Goal: Task Accomplishment & Management: Manage account settings

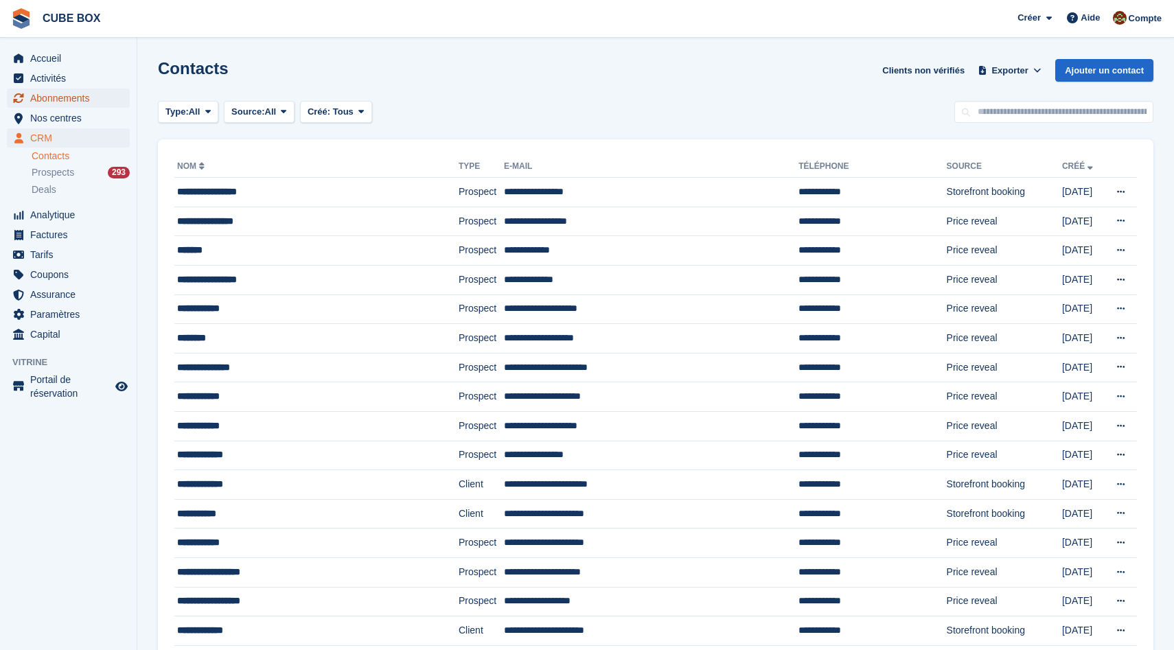
click at [71, 95] on span "Abonnements" at bounding box center [71, 98] width 82 height 19
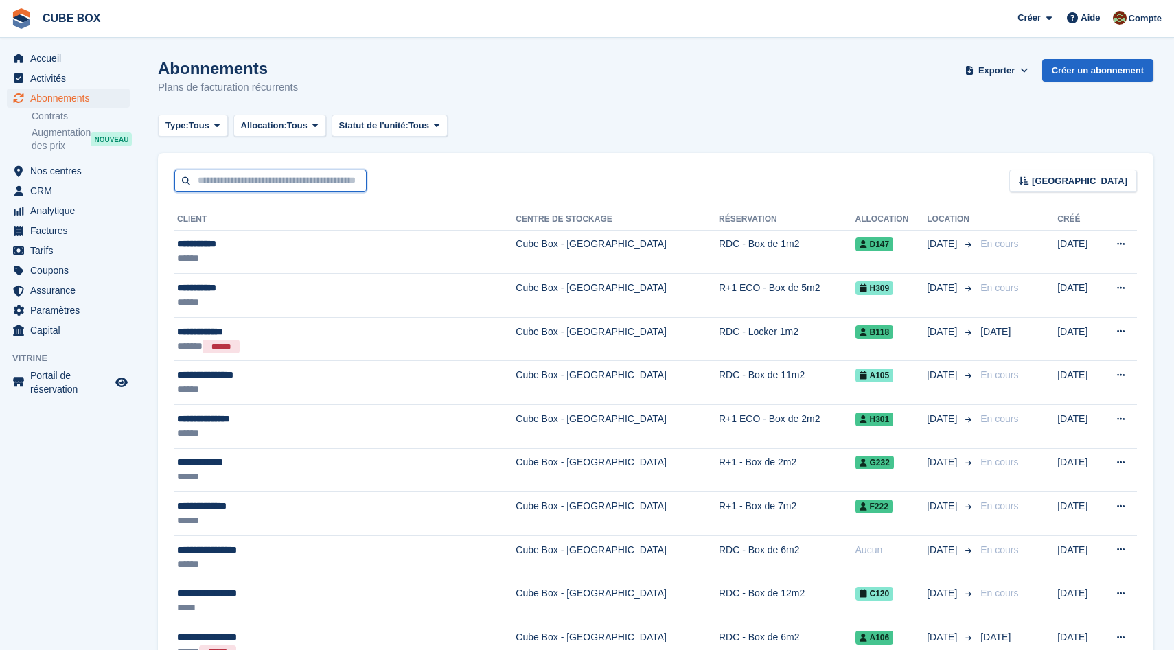
click at [307, 182] on input "text" at bounding box center [270, 181] width 192 height 23
type input "*******"
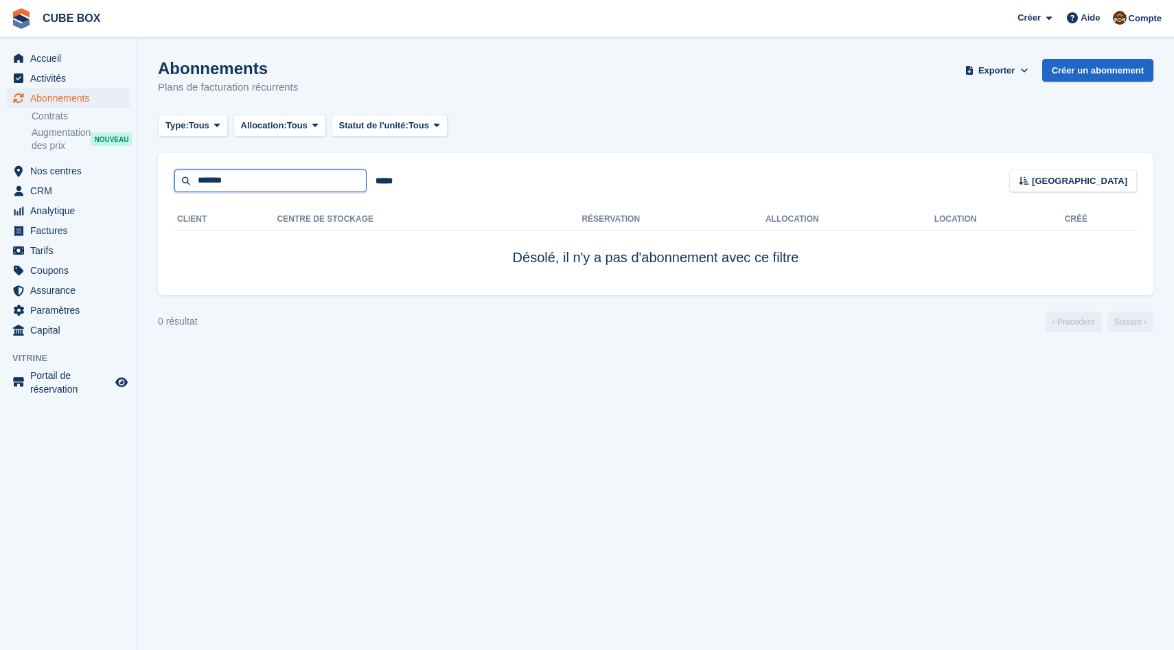
click at [214, 181] on input "*******" at bounding box center [270, 181] width 192 height 23
type input "******"
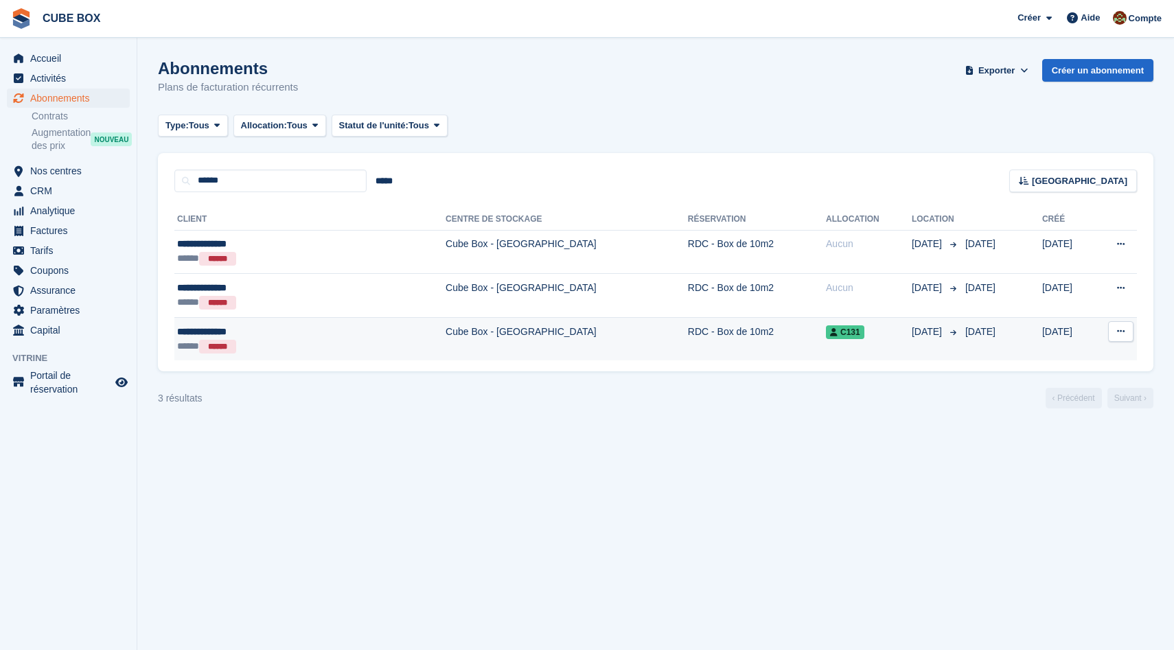
click at [310, 333] on div "**********" at bounding box center [260, 332] width 166 height 14
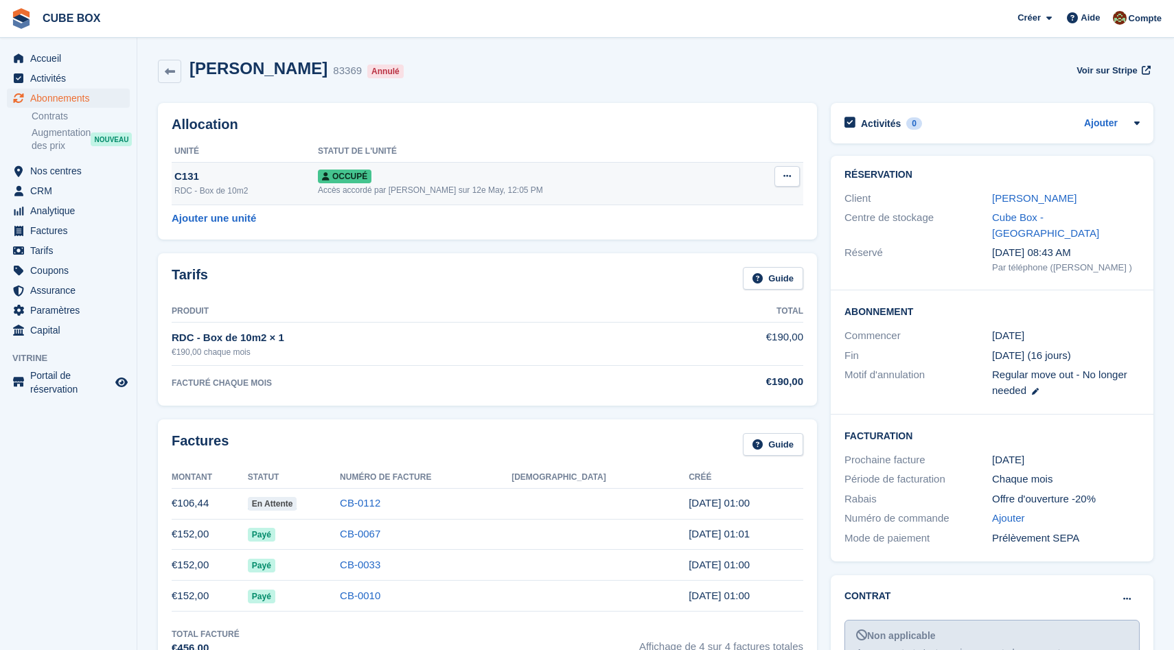
click at [788, 171] on button at bounding box center [787, 176] width 25 height 21
click at [707, 261] on p "Désallouer" at bounding box center [733, 263] width 119 height 18
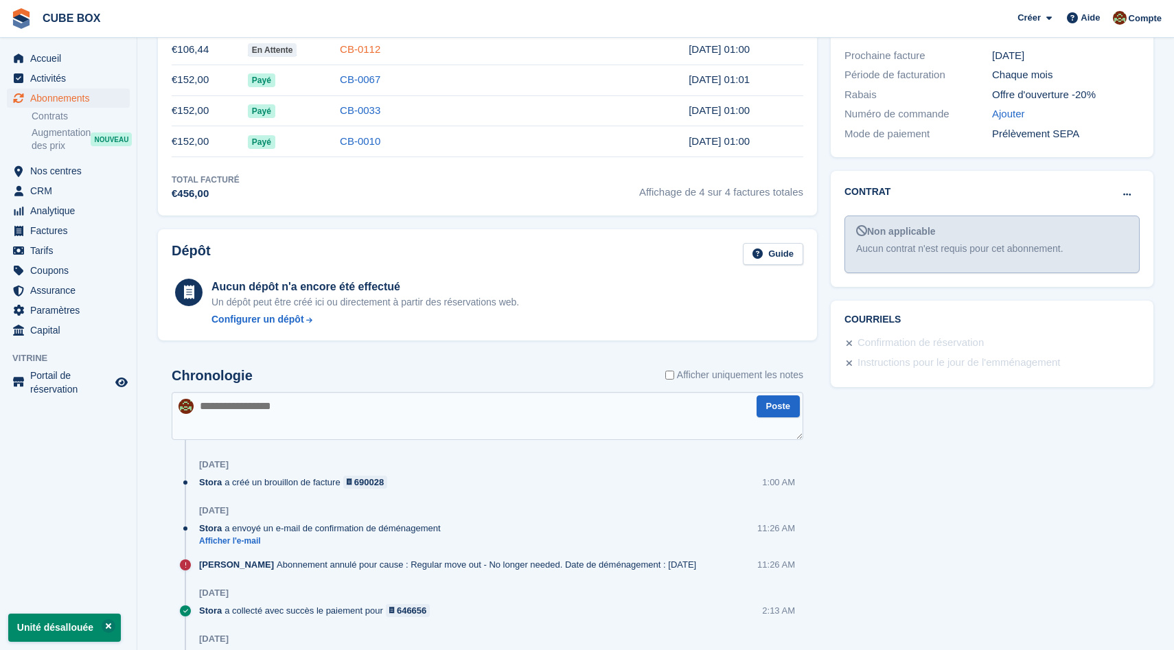
scroll to position [405, 0]
click at [420, 409] on textarea at bounding box center [488, 415] width 632 height 48
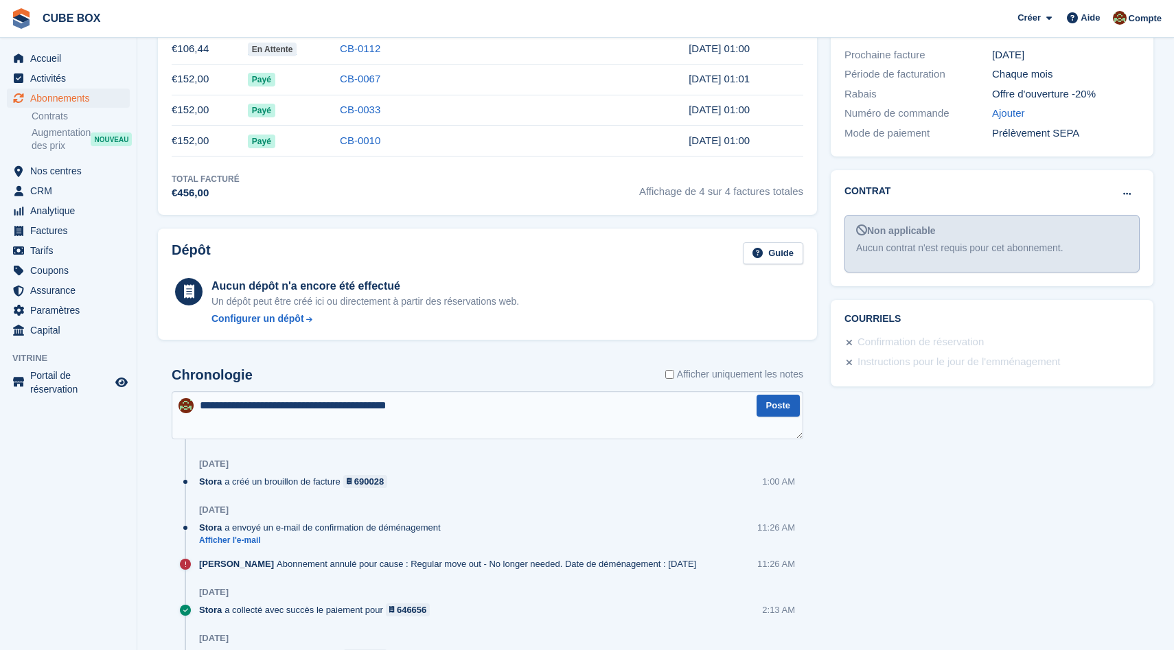
type textarea "**********"
click at [773, 405] on button "Poste" at bounding box center [778, 406] width 43 height 23
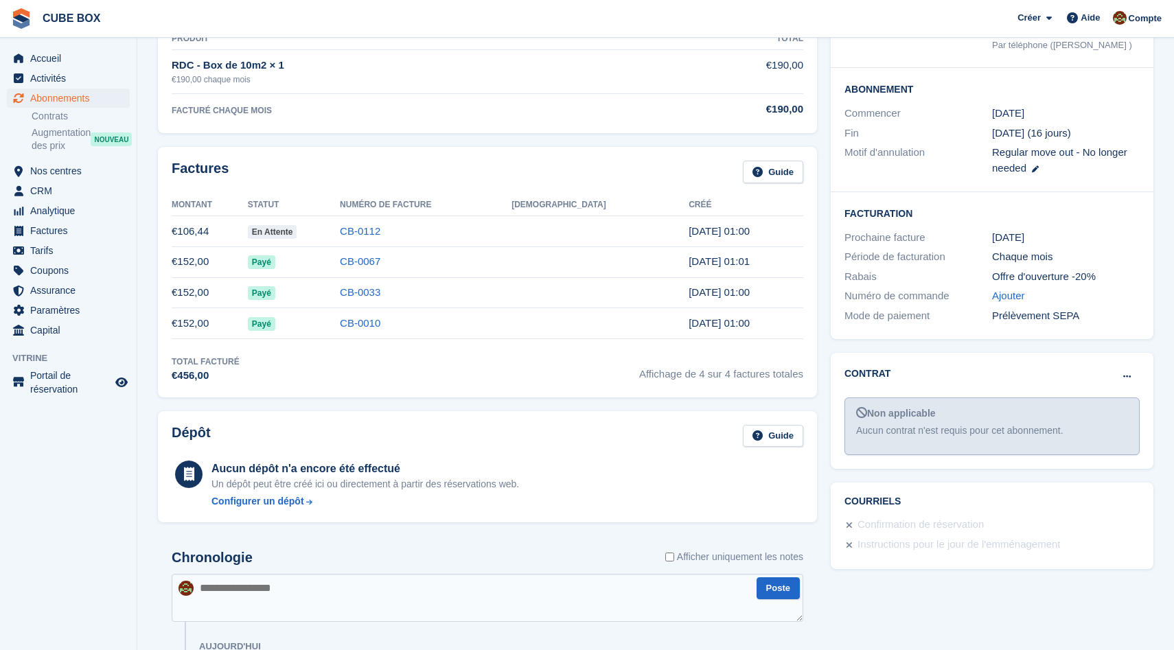
scroll to position [215, 0]
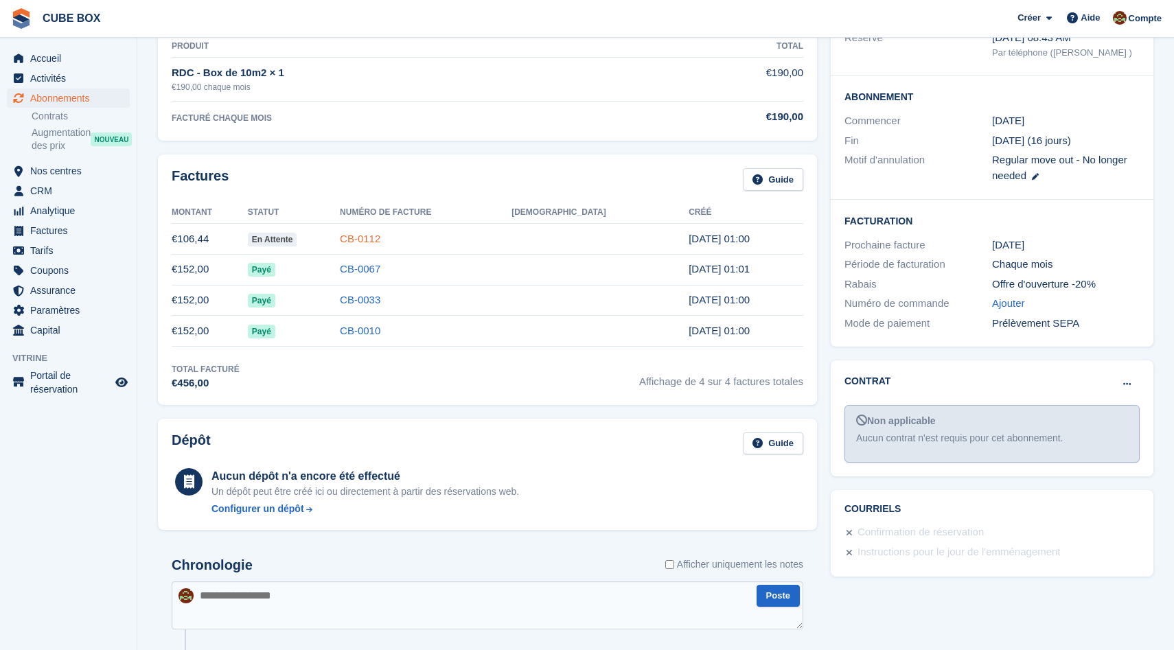
click at [380, 242] on link "CB-0112" at bounding box center [360, 239] width 41 height 12
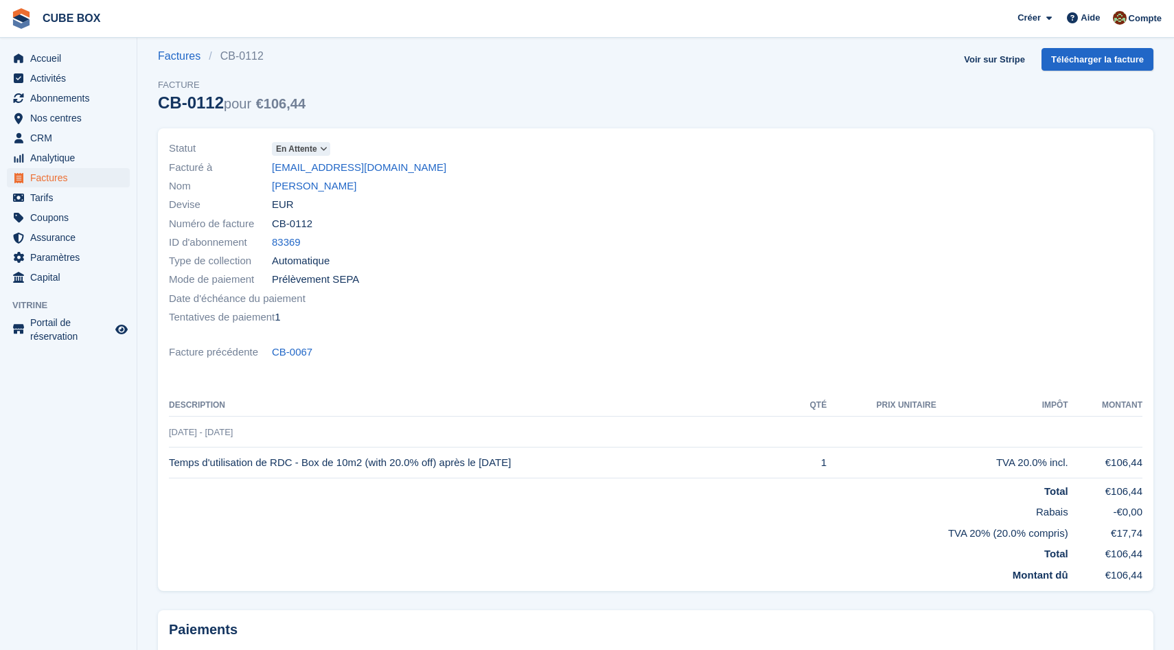
scroll to position [12, 0]
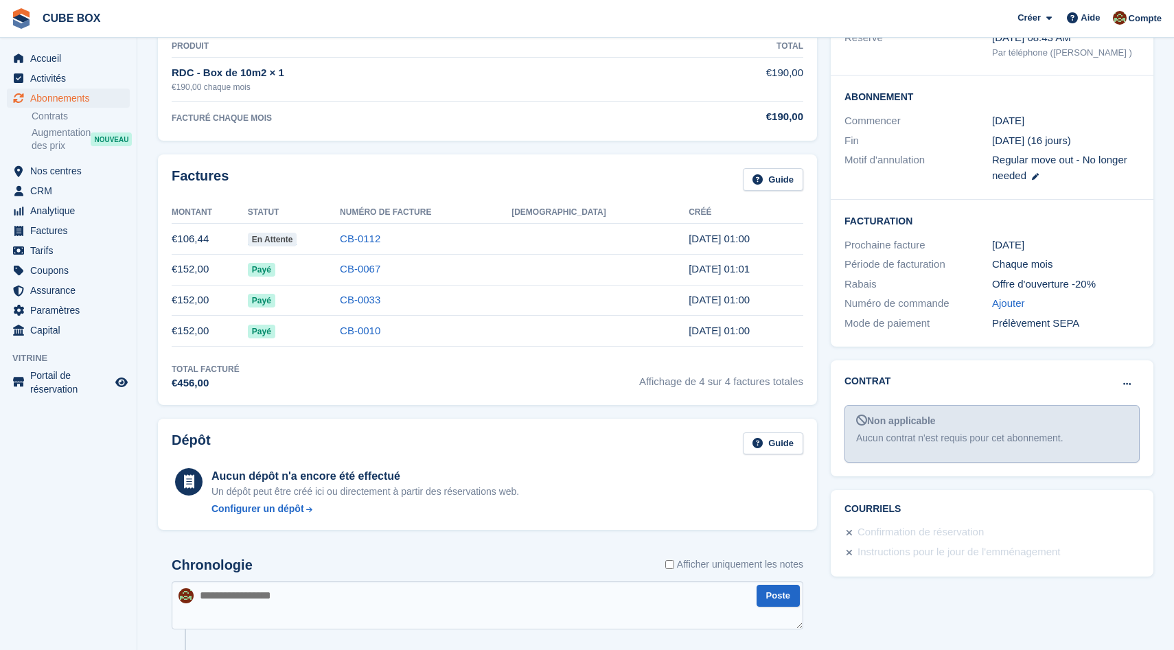
scroll to position [226, 0]
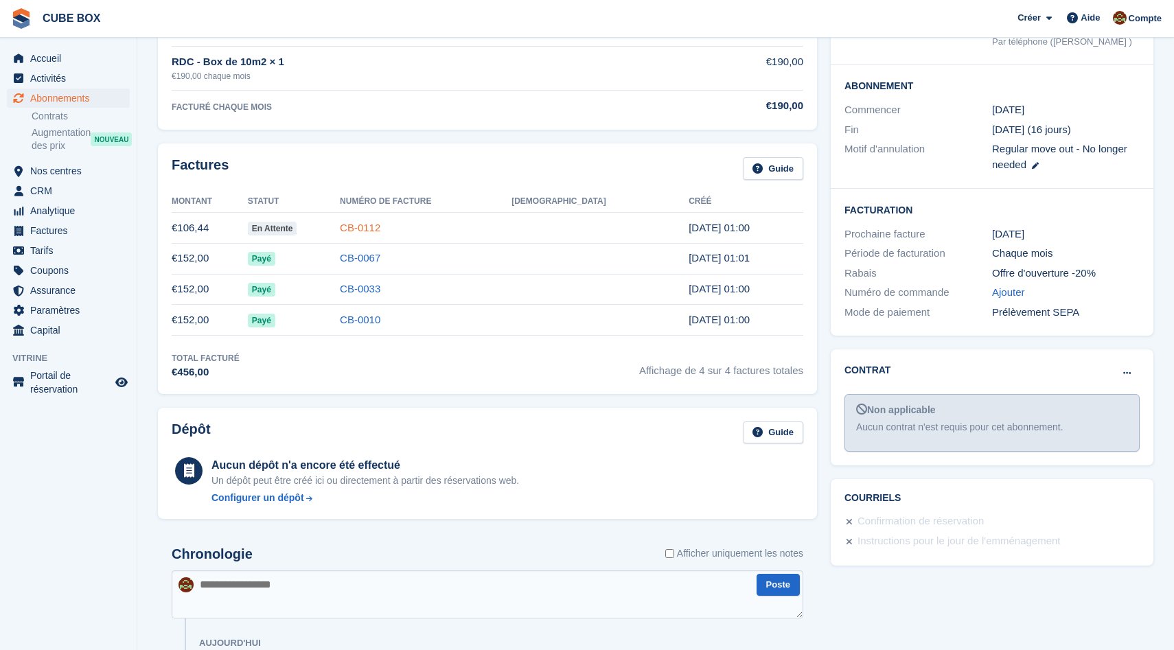
click at [380, 229] on link "CB-0112" at bounding box center [360, 228] width 41 height 12
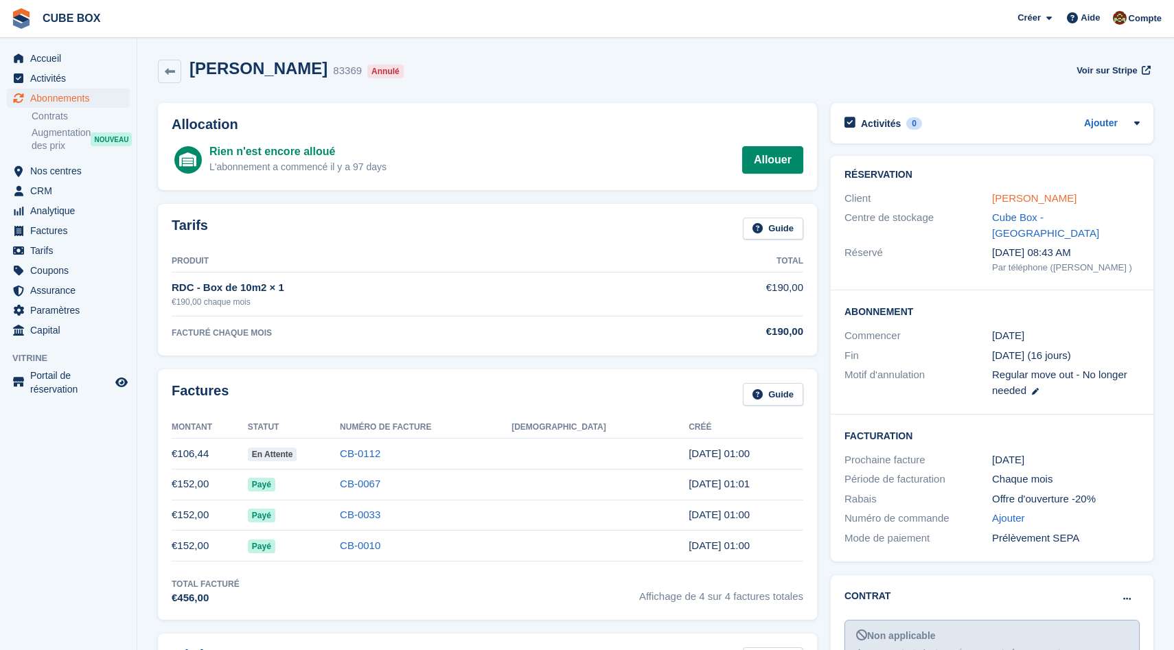
click at [1025, 195] on link "[PERSON_NAME]" at bounding box center [1034, 198] width 84 height 12
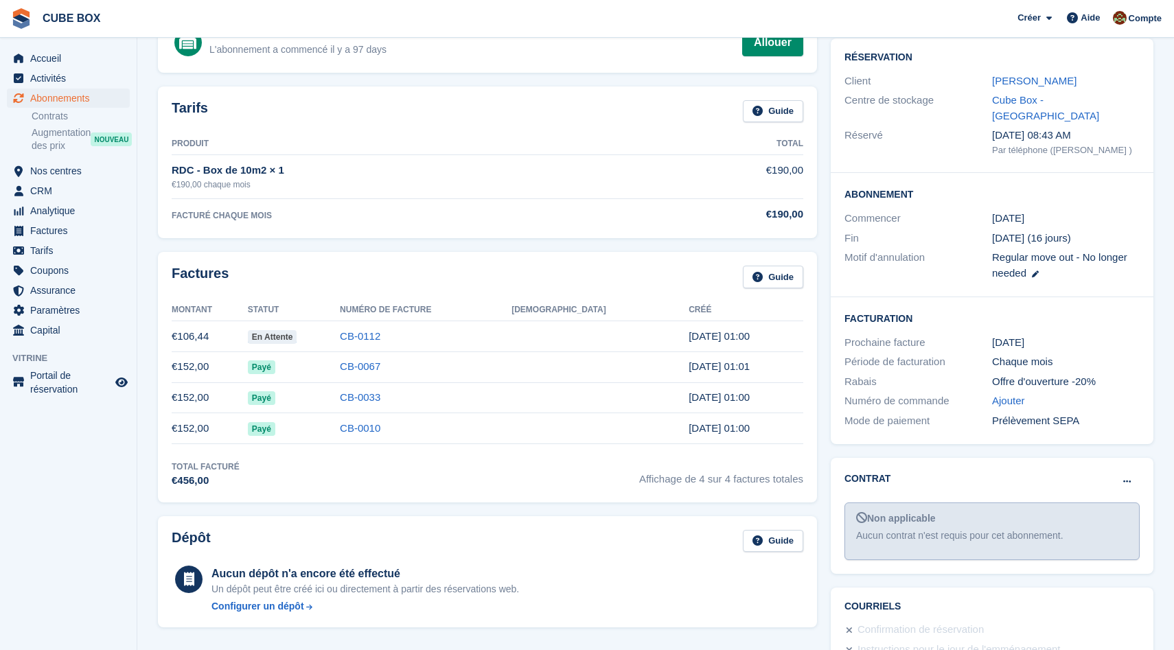
scroll to position [104, 0]
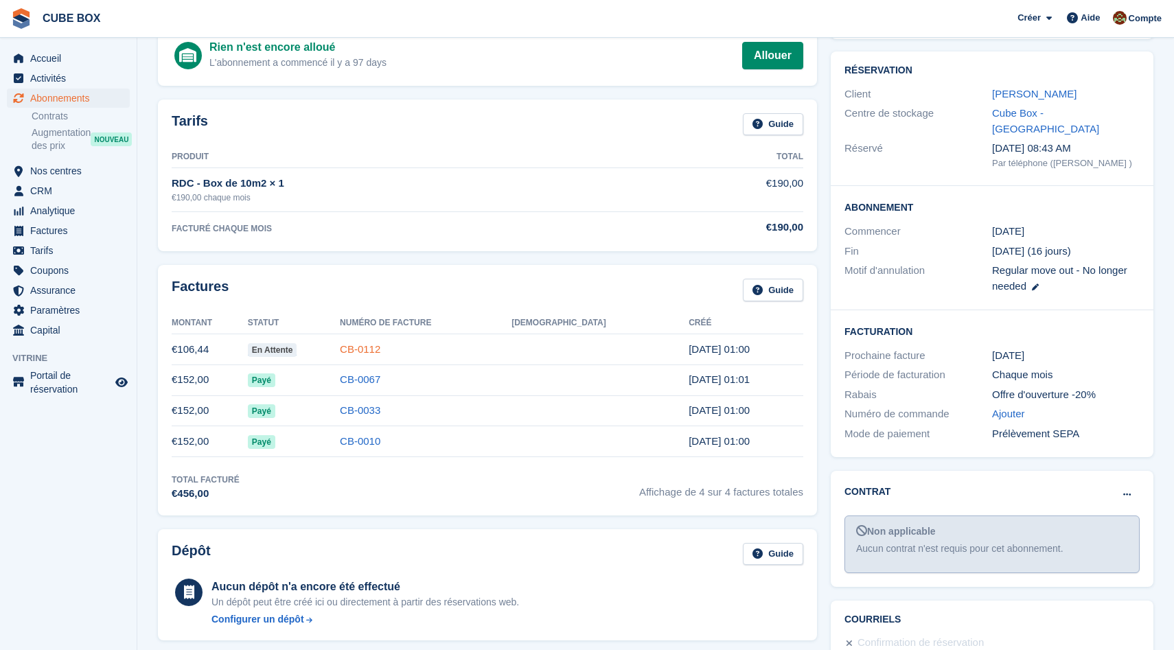
click at [380, 347] on link "CB-0112" at bounding box center [360, 349] width 41 height 12
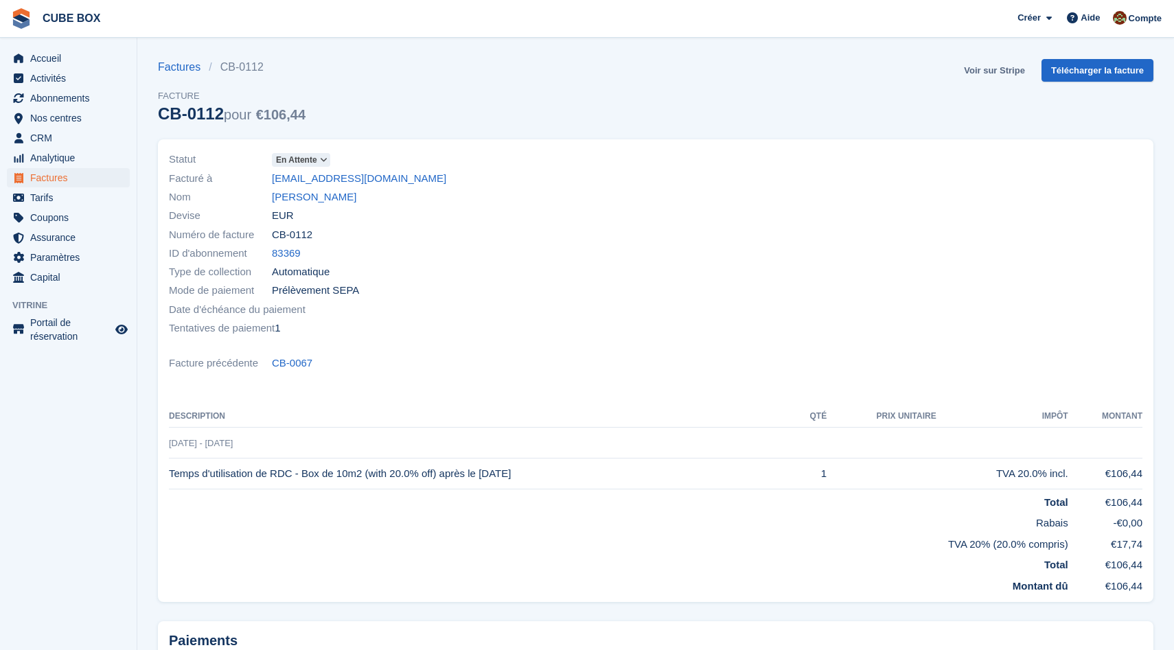
click at [994, 69] on link "Voir sur Stripe" at bounding box center [995, 70] width 72 height 23
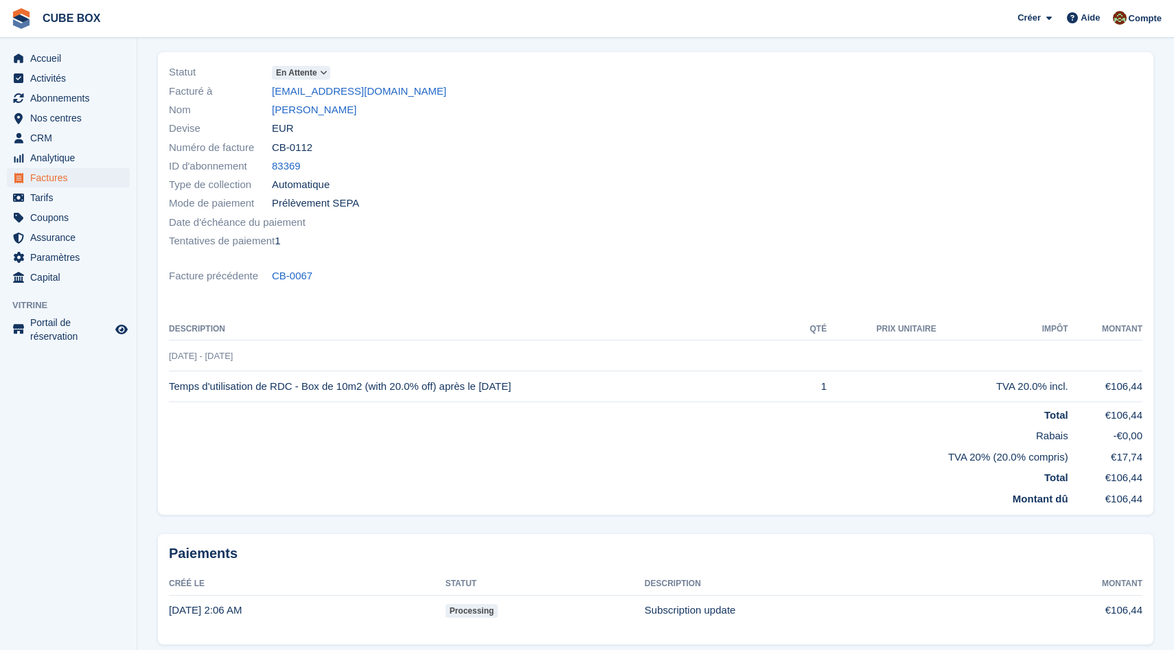
scroll to position [90, 0]
drag, startPoint x: 239, startPoint y: 385, endPoint x: 446, endPoint y: 389, distance: 207.4
click at [446, 389] on td "Temps d'utilisation de RDC - Box de 10m2 (with 20.0% off) après le 14 Aug 2025" at bounding box center [482, 384] width 627 height 31
click at [509, 388] on td "Temps d'utilisation de RDC - Box de 10m2 (with 20.0% off) après le 14 Aug 2025" at bounding box center [482, 384] width 627 height 31
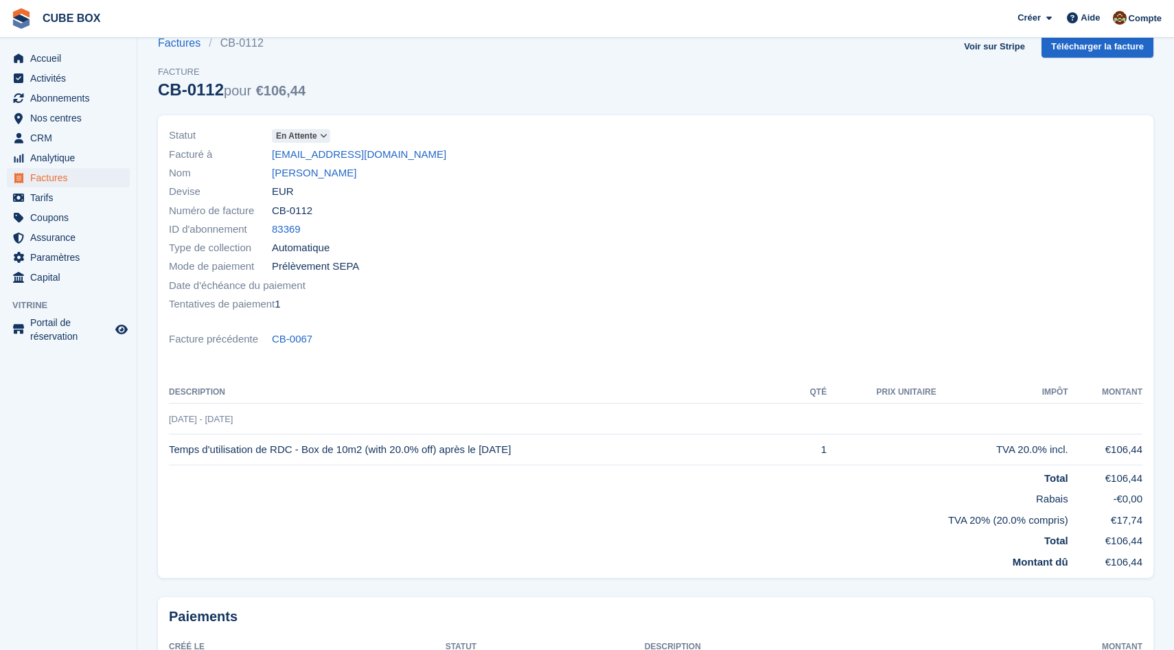
scroll to position [23, 0]
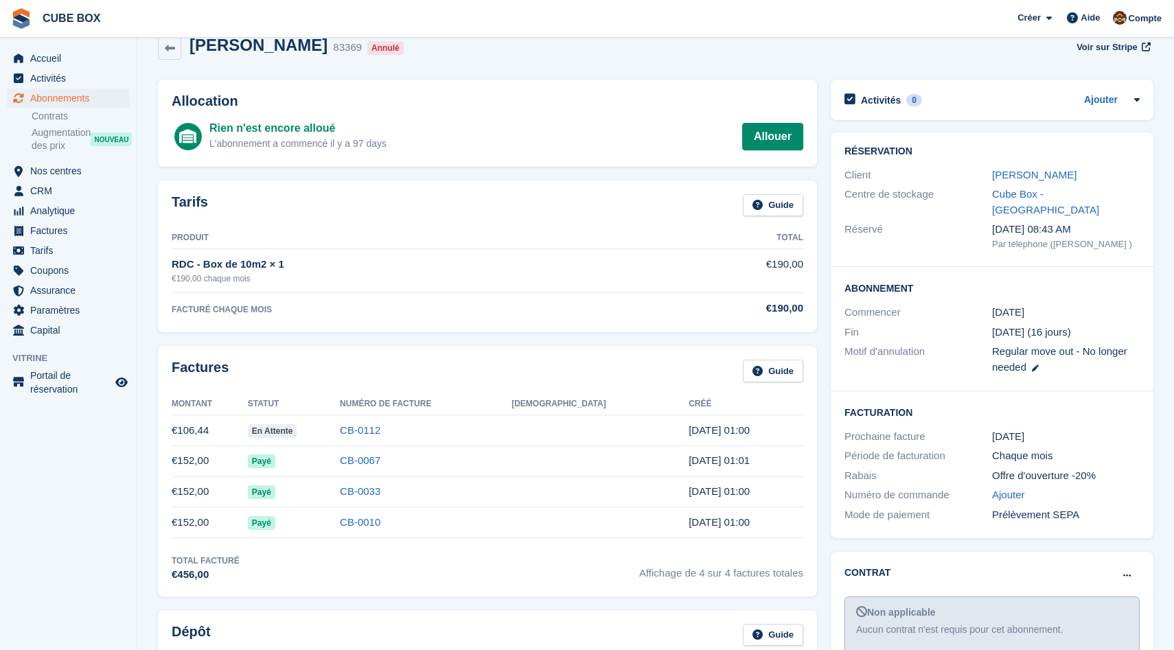
scroll to position [104, 0]
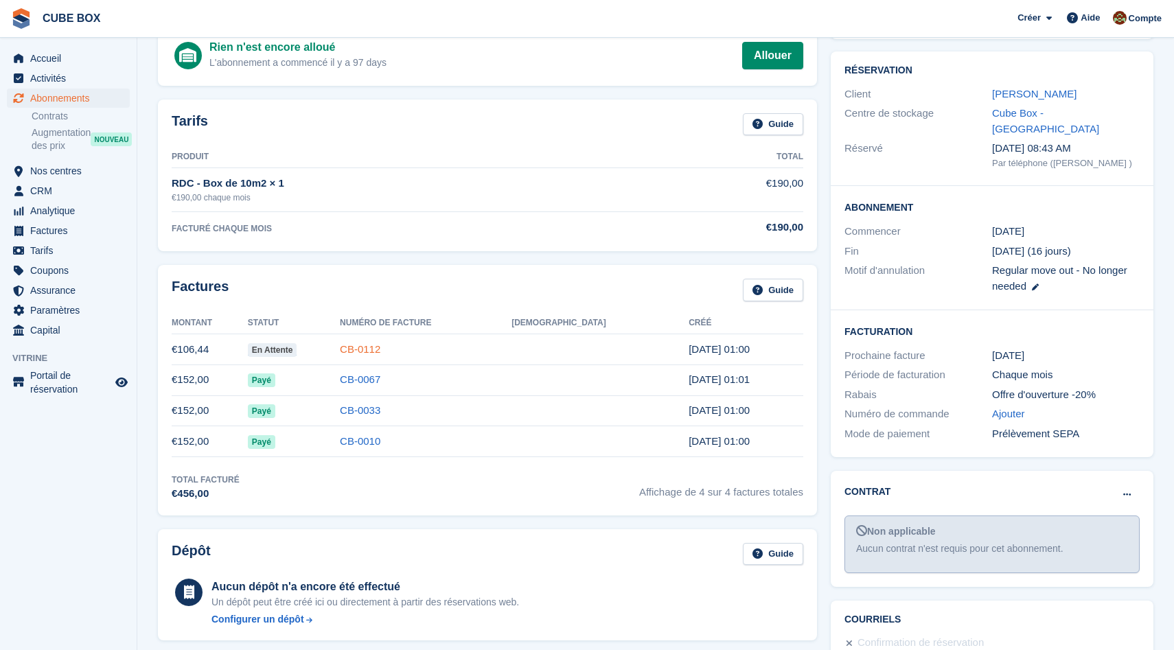
click at [380, 350] on link "CB-0112" at bounding box center [360, 349] width 41 height 12
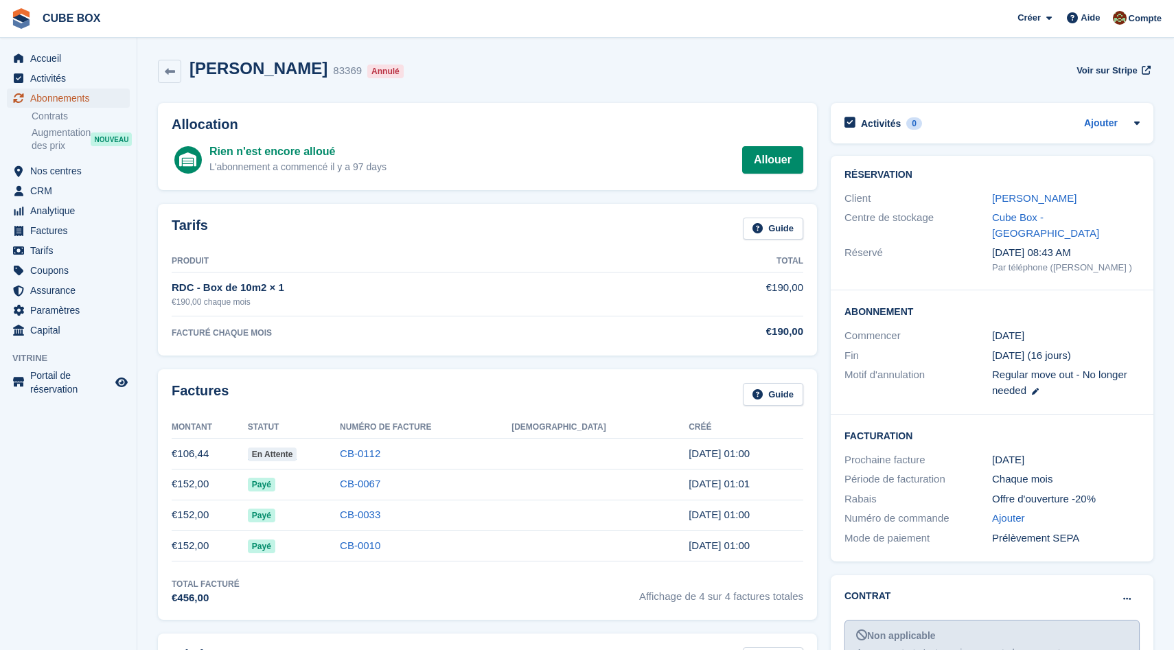
click at [62, 92] on span "Abonnements" at bounding box center [71, 98] width 82 height 19
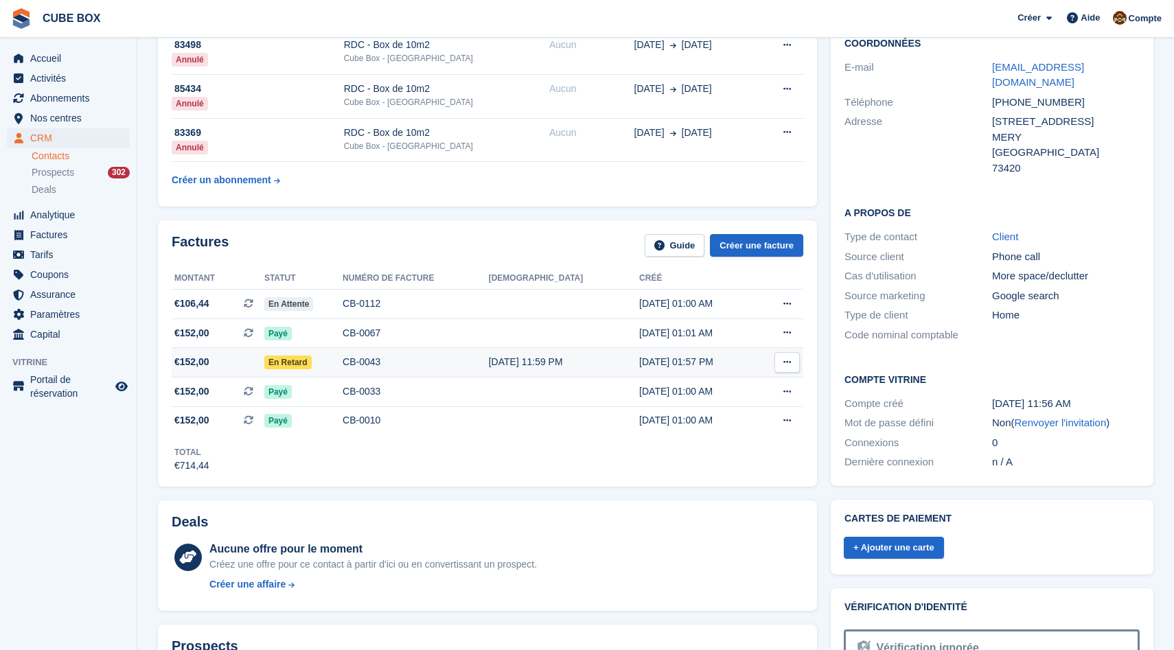
scroll to position [70, 0]
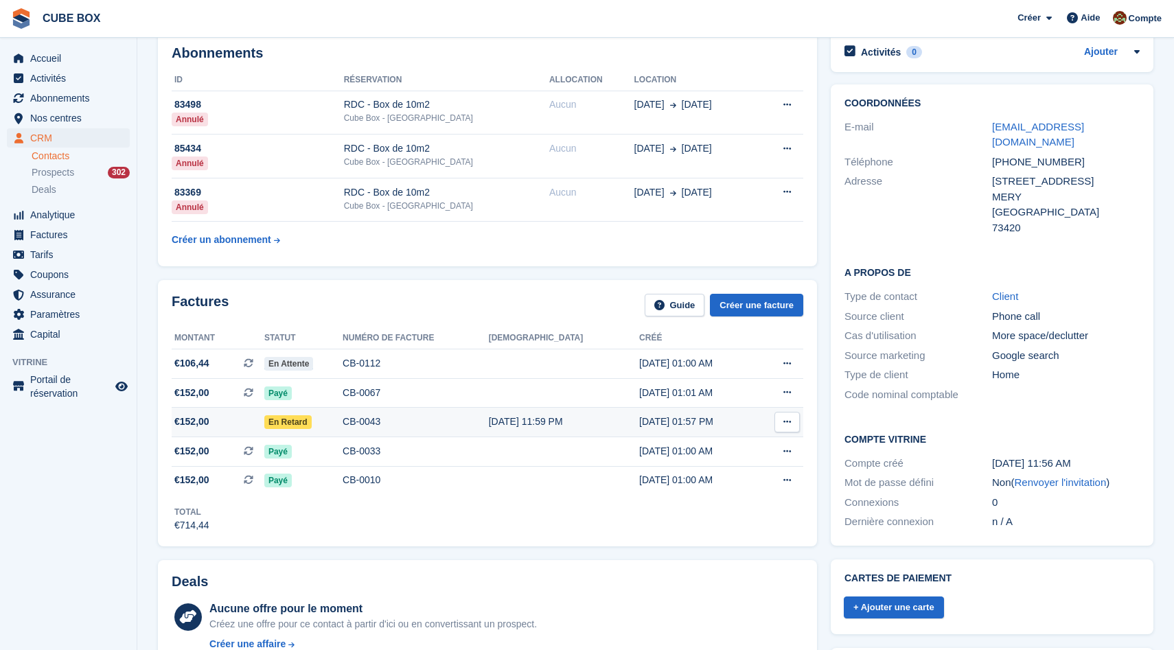
click at [386, 419] on div "CB-0043" at bounding box center [416, 422] width 146 height 14
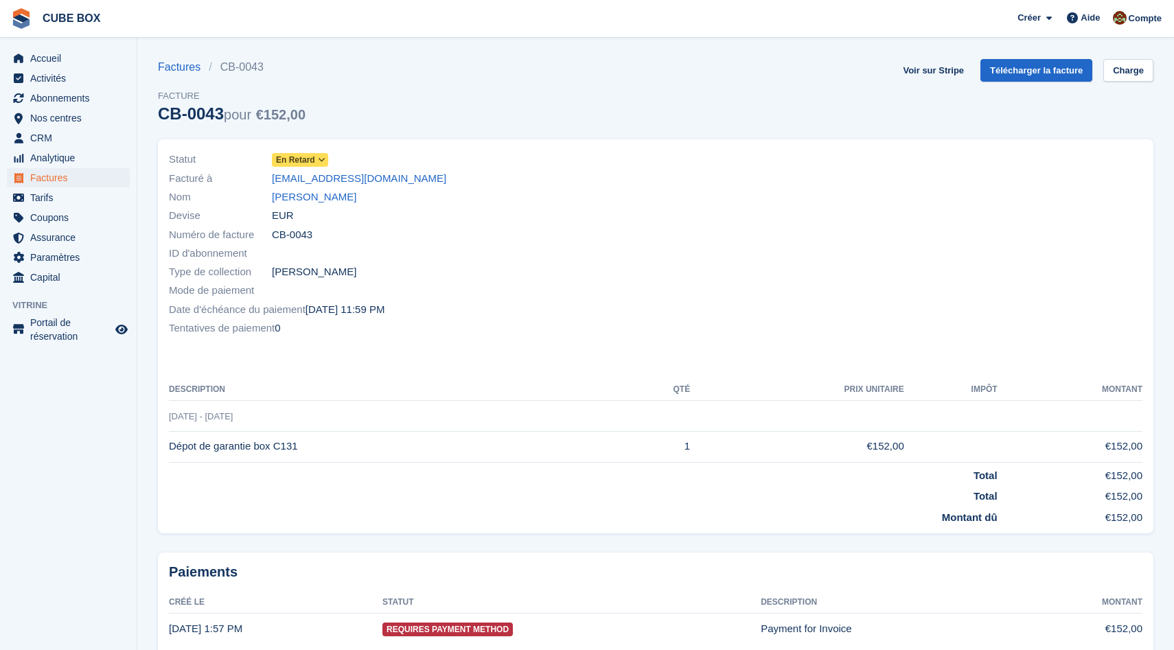
click at [323, 157] on icon at bounding box center [322, 160] width 8 height 8
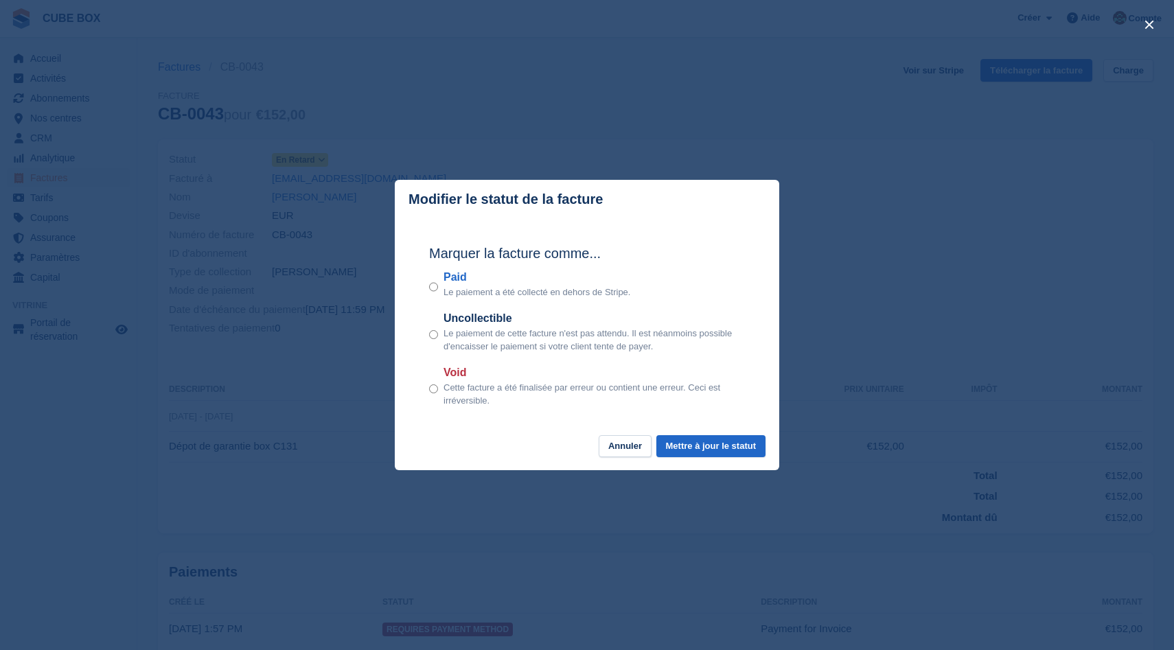
click at [556, 147] on div "close" at bounding box center [587, 325] width 1174 height 650
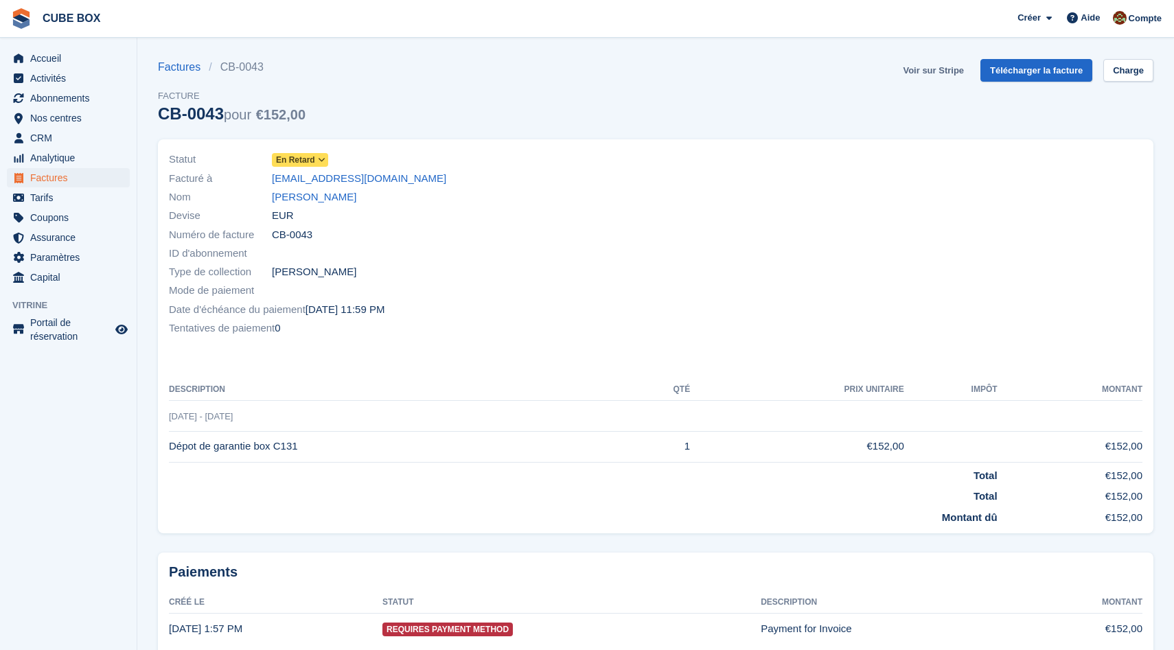
click at [913, 75] on link "Voir sur Stripe" at bounding box center [934, 70] width 72 height 23
click at [319, 192] on link "[PERSON_NAME]" at bounding box center [314, 198] width 84 height 16
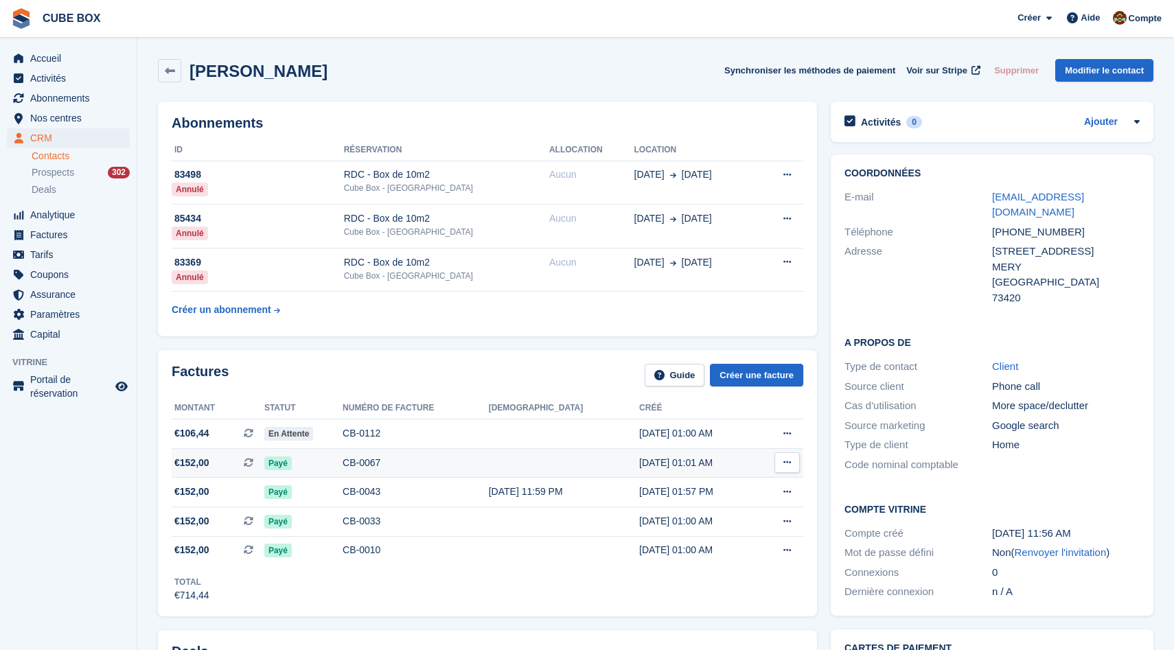
click at [424, 459] on div "CB-0067" at bounding box center [416, 463] width 146 height 14
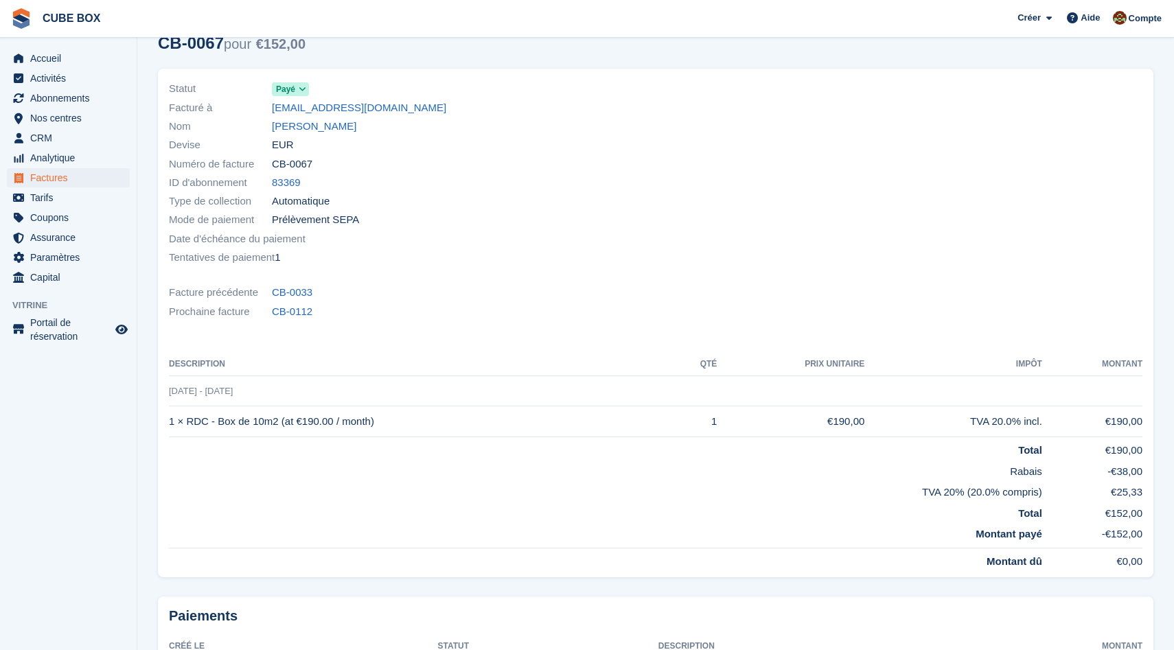
scroll to position [56, 0]
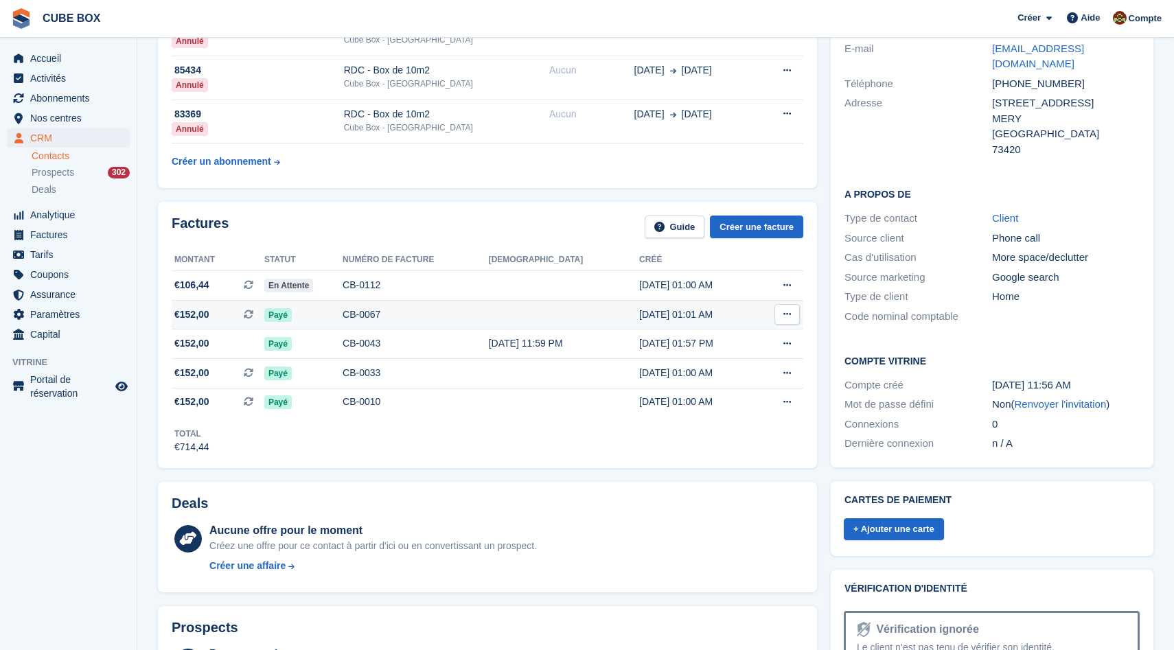
scroll to position [148, 0]
